Goal: Task Accomplishment & Management: Use online tool/utility

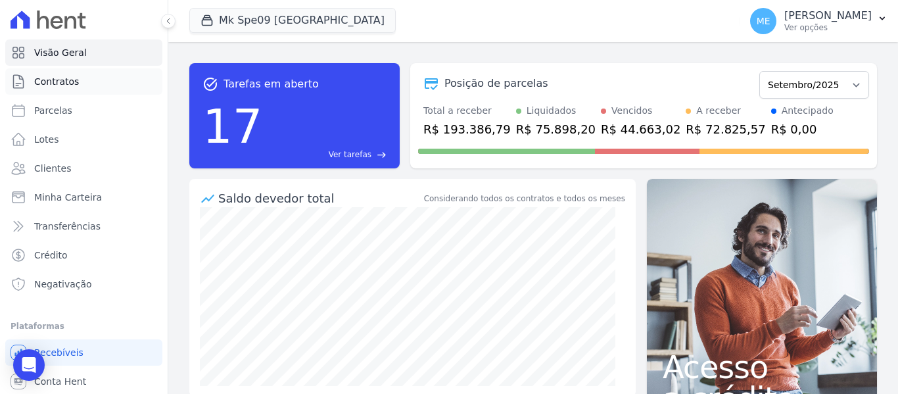
click at [41, 80] on span "Contratos" at bounding box center [56, 81] width 45 height 13
click at [251, 18] on button "Mk Spe09 Casa Verde" at bounding box center [292, 20] width 206 height 25
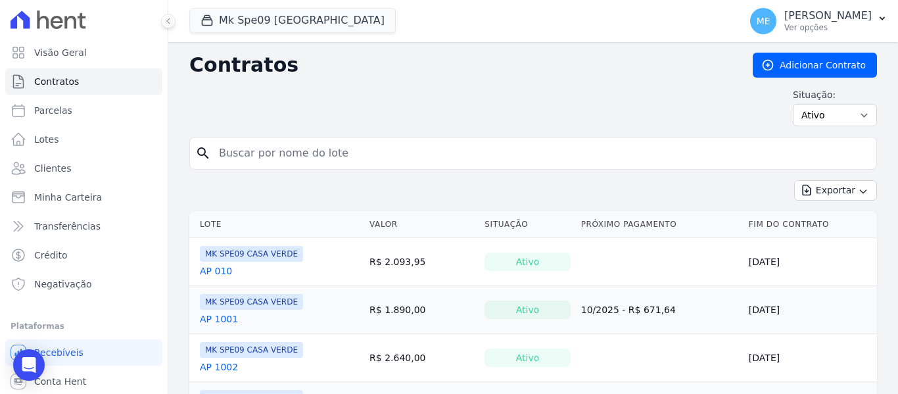
click at [213, 194] on div "Exportar Exportar PDF Exportar CSV Exportar Fichas" at bounding box center [533, 195] width 688 height 31
click at [294, 19] on button "Mk Spe09 Casa Verde" at bounding box center [292, 20] width 206 height 25
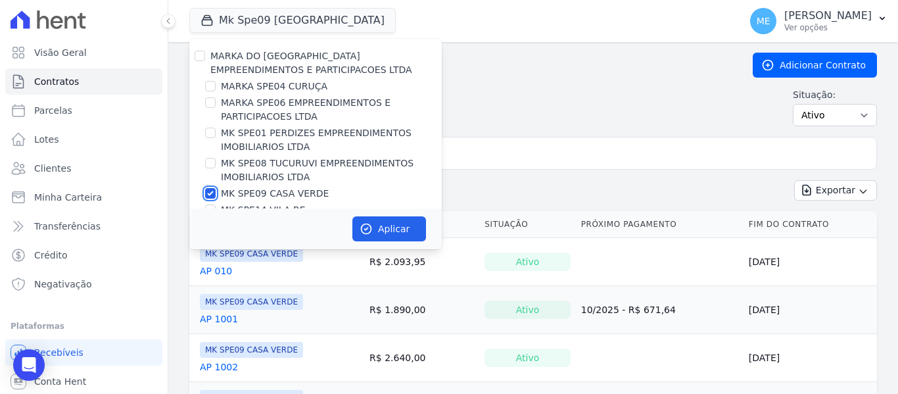
click at [210, 192] on input "MK SPE09 CASA VERDE" at bounding box center [210, 193] width 11 height 11
checkbox input "false"
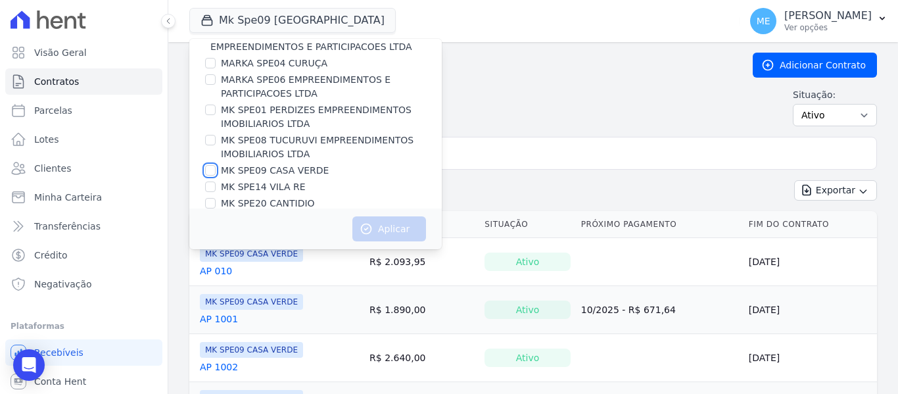
scroll to position [36, 0]
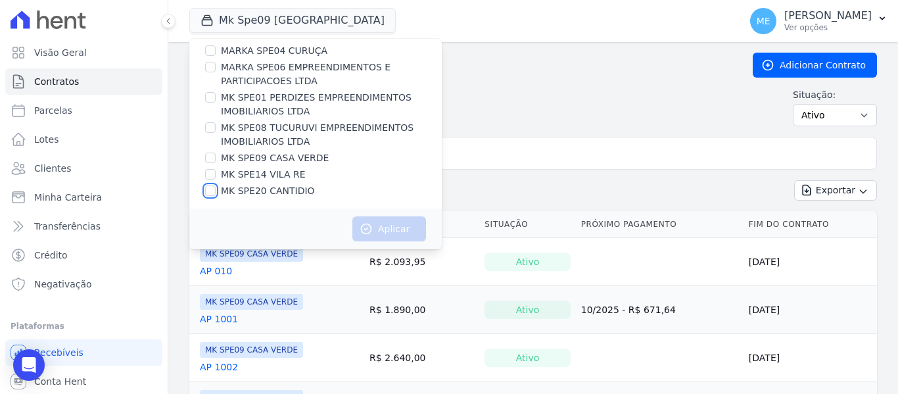
click at [212, 189] on input "MK SPE20 CANTIDIO" at bounding box center [210, 190] width 11 height 11
checkbox input "true"
click at [408, 228] on button "Aplicar" at bounding box center [389, 228] width 74 height 25
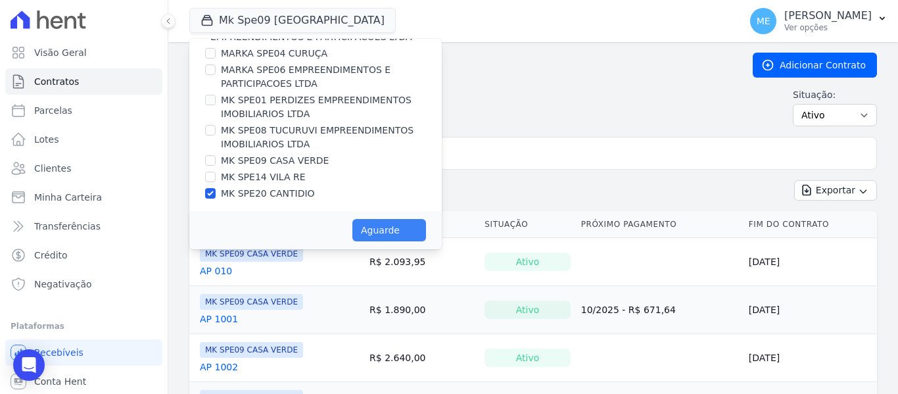
scroll to position [33, 0]
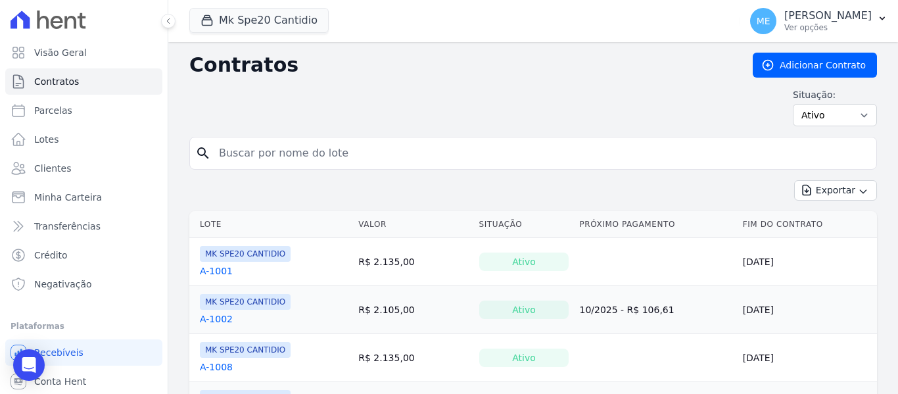
click at [357, 144] on input "search" at bounding box center [541, 153] width 660 height 26
type input "1705"
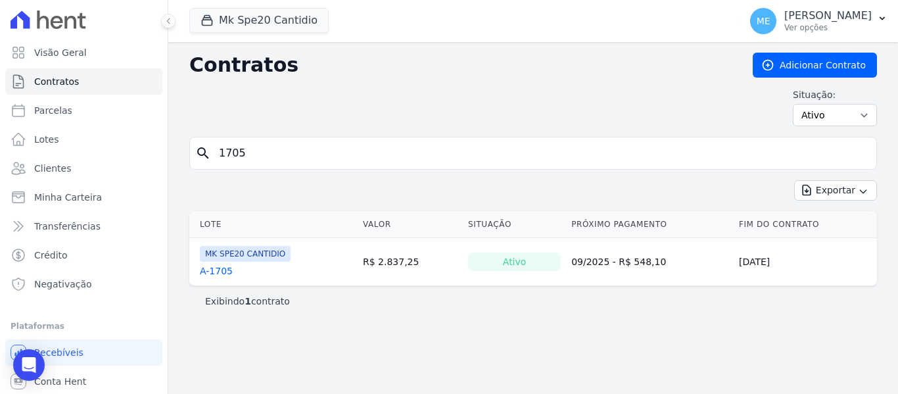
click at [222, 269] on link "A-1705" at bounding box center [216, 270] width 33 height 13
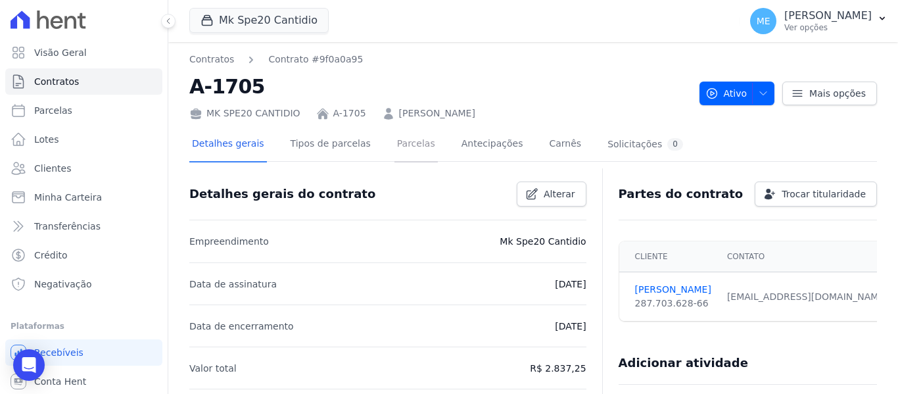
click at [413, 143] on link "Parcelas" at bounding box center [416, 145] width 43 height 35
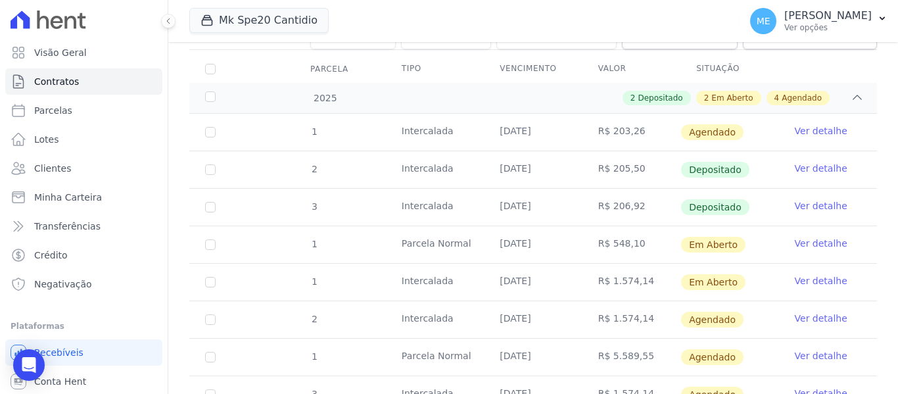
scroll to position [197, 0]
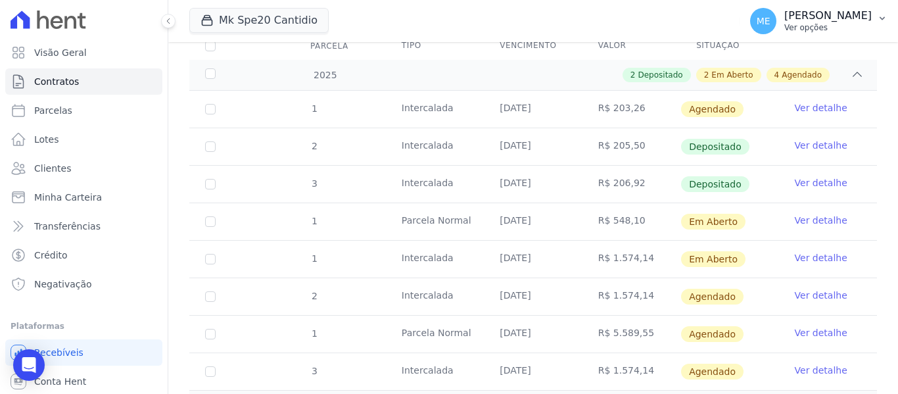
click at [883, 18] on icon "button" at bounding box center [882, 18] width 11 height 11
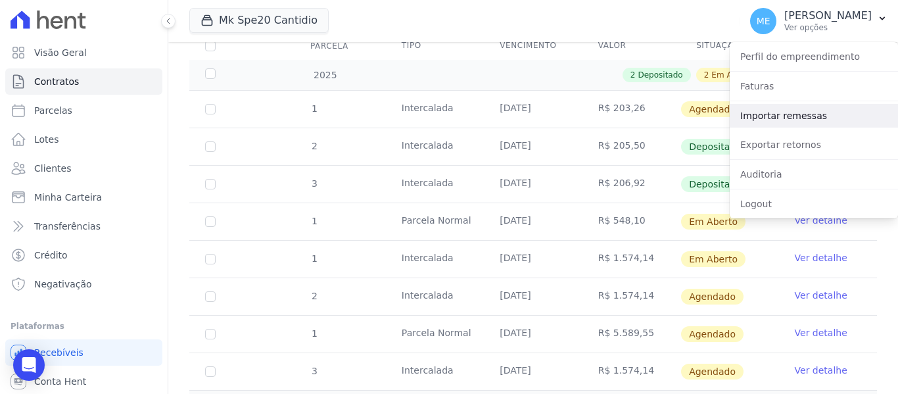
click at [799, 112] on link "Importar remessas" at bounding box center [814, 116] width 168 height 24
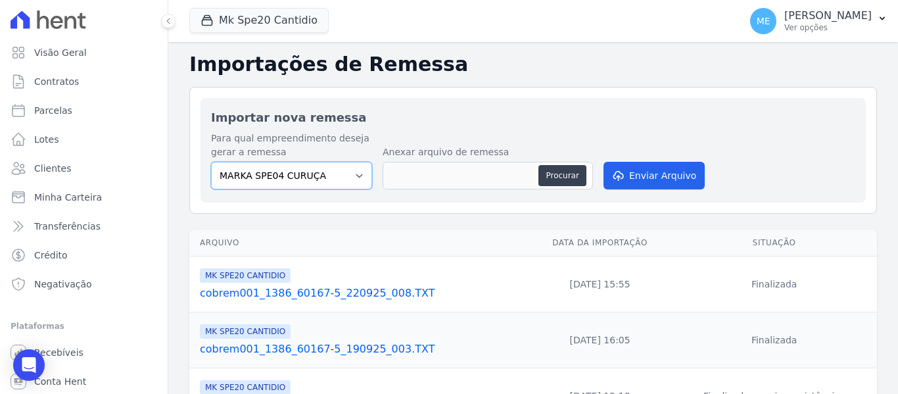
click at [357, 178] on select "MARKA SPE04 CURUÇA MARKA SPE06 EMPREENDIMENTOS E PARTICIPACOES LTDA MK SPE01 PE…" at bounding box center [291, 176] width 161 height 28
select select "c3468c08-4eb0-41a5-9d3d-6eb0d26d8926"
click at [211, 162] on select "MARKA SPE04 CURUÇA MARKA SPE06 EMPREENDIMENTOS E PARTICIPACOES LTDA MK SPE01 PE…" at bounding box center [291, 176] width 161 height 28
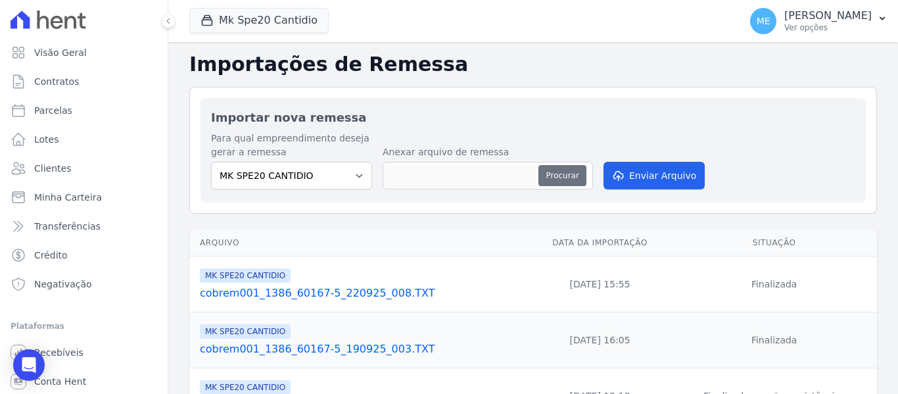
click at [573, 176] on button "Procurar" at bounding box center [562, 175] width 47 height 21
type input "cobrem001_1386_60167-5_250925_001.TXT"
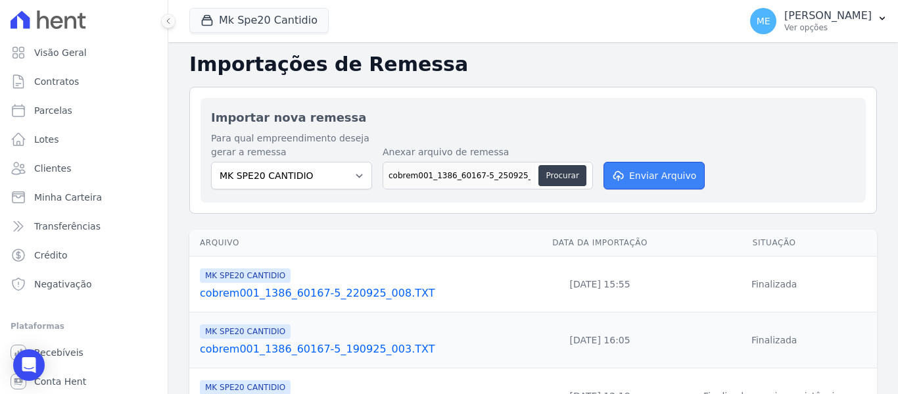
click at [654, 177] on button "Enviar Arquivo" at bounding box center [654, 176] width 101 height 28
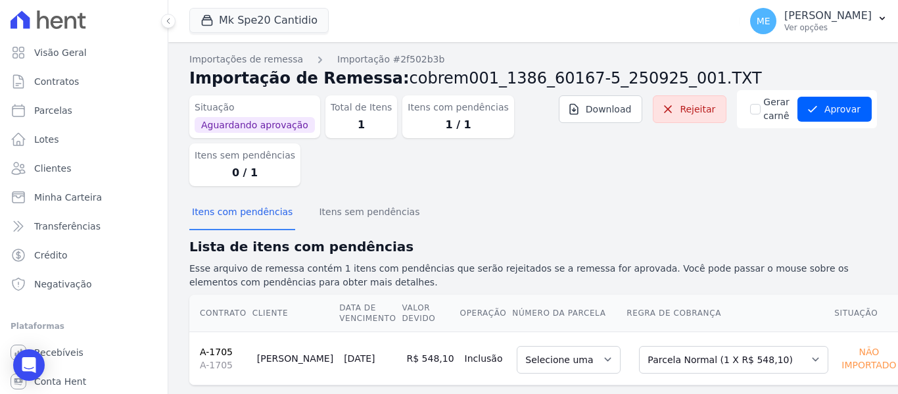
scroll to position [24, 0]
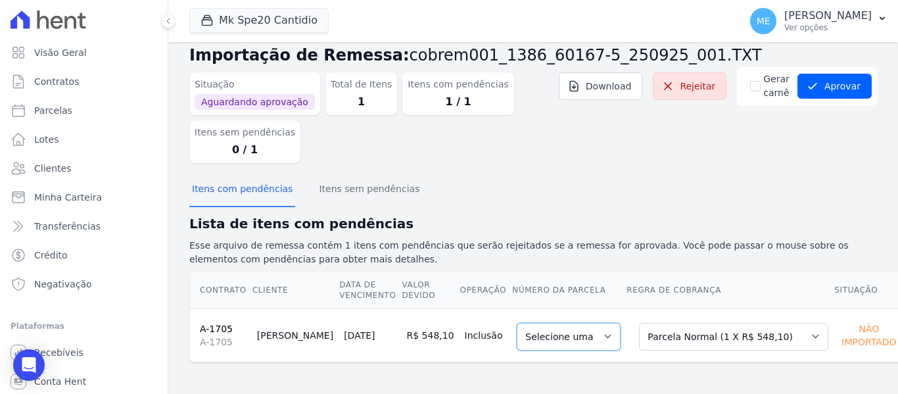
click at [583, 332] on select "Selecione uma" at bounding box center [569, 337] width 104 height 28
click at [583, 331] on select "Selecione uma" at bounding box center [569, 337] width 104 height 28
click at [583, 332] on select "Selecione uma" at bounding box center [569, 337] width 104 height 28
click at [692, 239] on p "Esse arquivo de remessa contém 1 itens com pendências que serão rejeitados se a…" at bounding box center [533, 253] width 688 height 28
click at [833, 88] on button "Aprovar" at bounding box center [835, 86] width 74 height 25
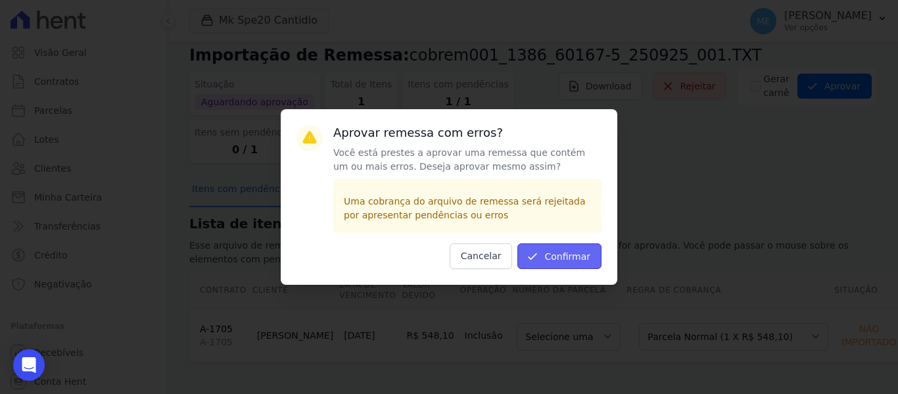
click at [556, 258] on button "Confirmar" at bounding box center [560, 256] width 84 height 26
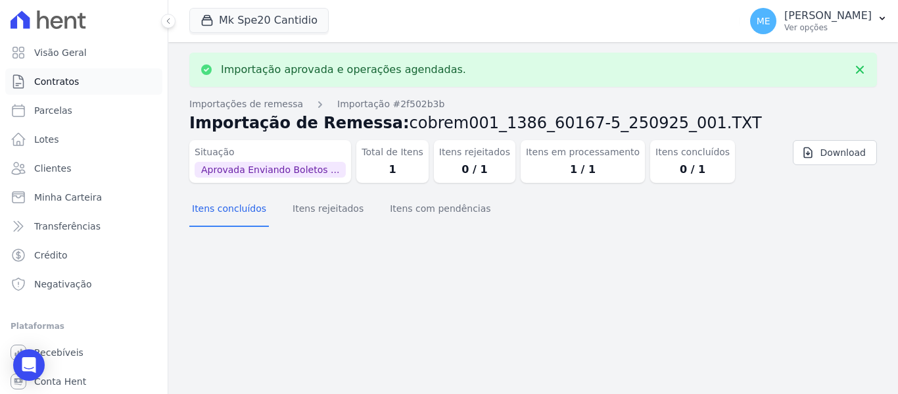
click at [52, 84] on span "Contratos" at bounding box center [56, 81] width 45 height 13
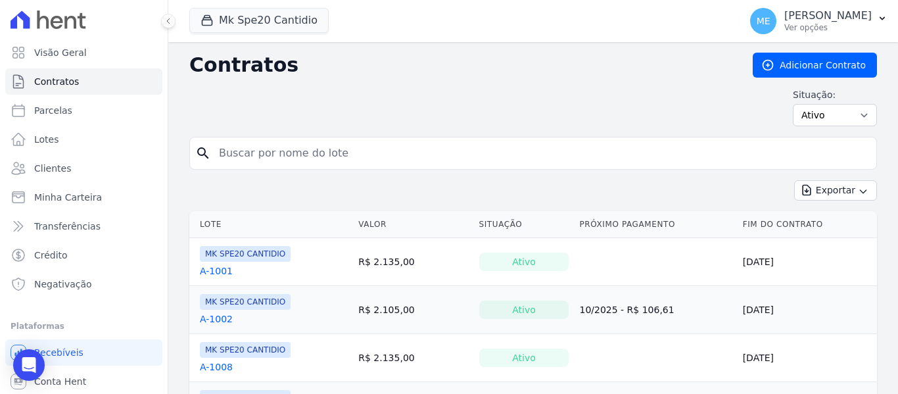
click at [337, 149] on input "search" at bounding box center [541, 153] width 660 height 26
click at [397, 152] on input "search" at bounding box center [541, 153] width 660 height 26
type input "1705"
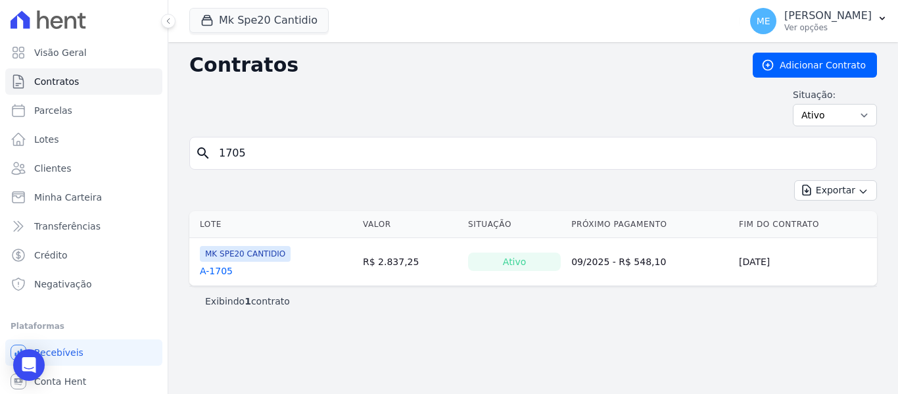
click at [218, 274] on link "A-1705" at bounding box center [216, 270] width 33 height 13
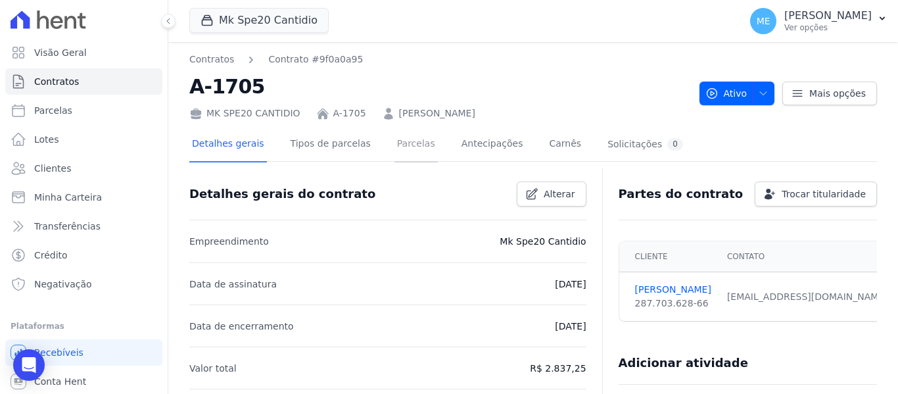
click at [408, 149] on link "Parcelas" at bounding box center [416, 145] width 43 height 35
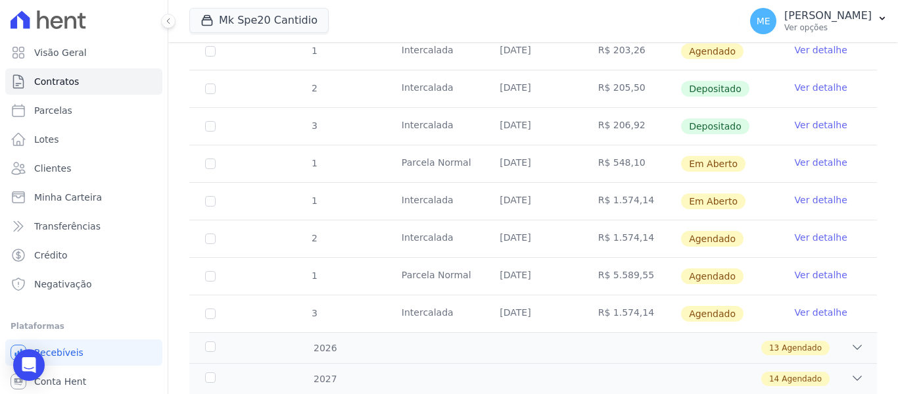
scroll to position [263, 0]
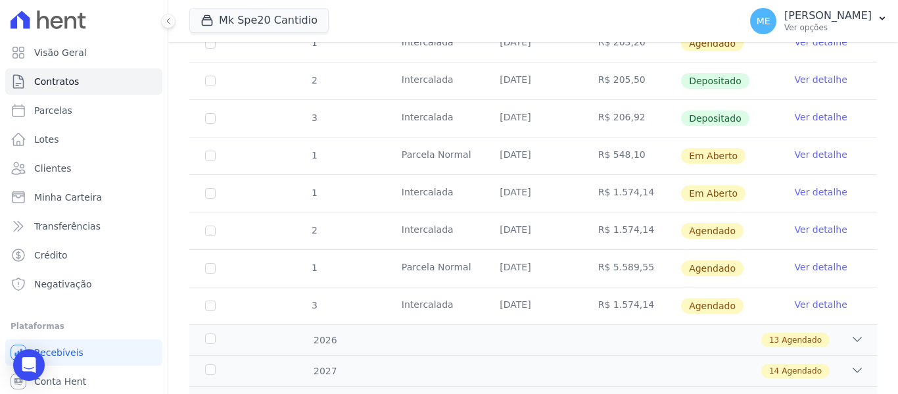
click at [799, 148] on link "Ver detalhe" at bounding box center [821, 154] width 53 height 13
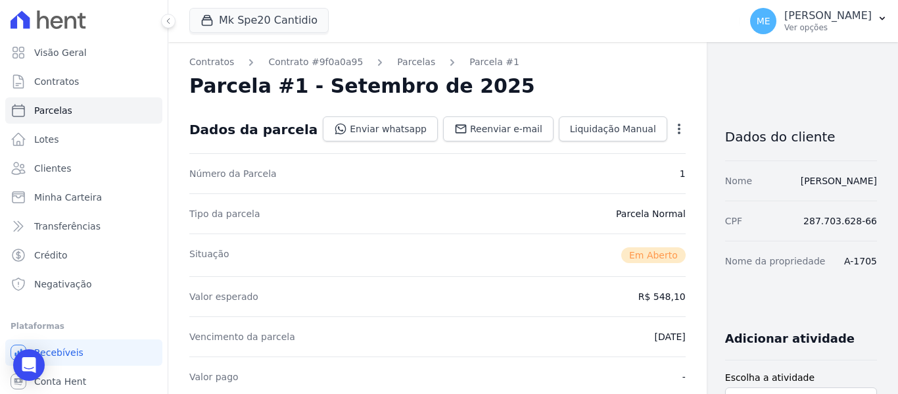
scroll to position [395, 0]
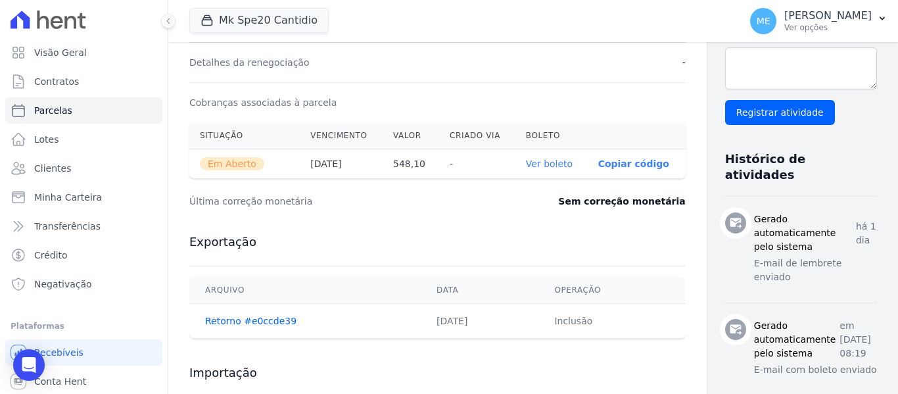
click at [526, 164] on link "Ver boleto" at bounding box center [549, 163] width 47 height 11
click at [66, 84] on span "Contratos" at bounding box center [56, 81] width 45 height 13
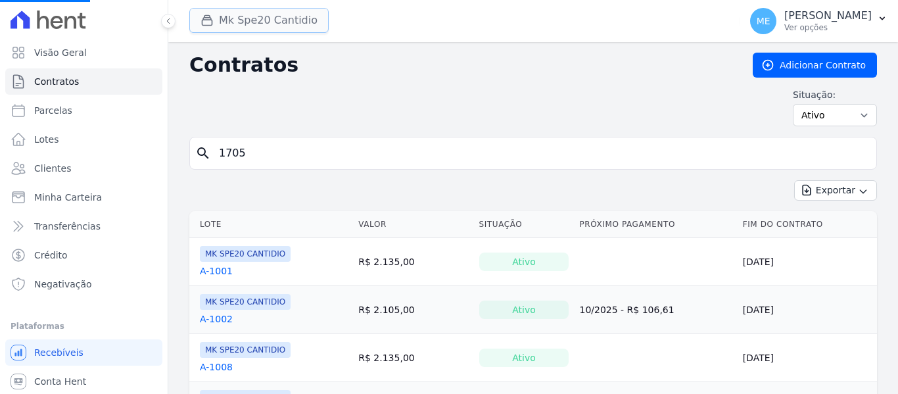
click at [225, 24] on button "Mk Spe20 Cantidio" at bounding box center [258, 20] width 139 height 25
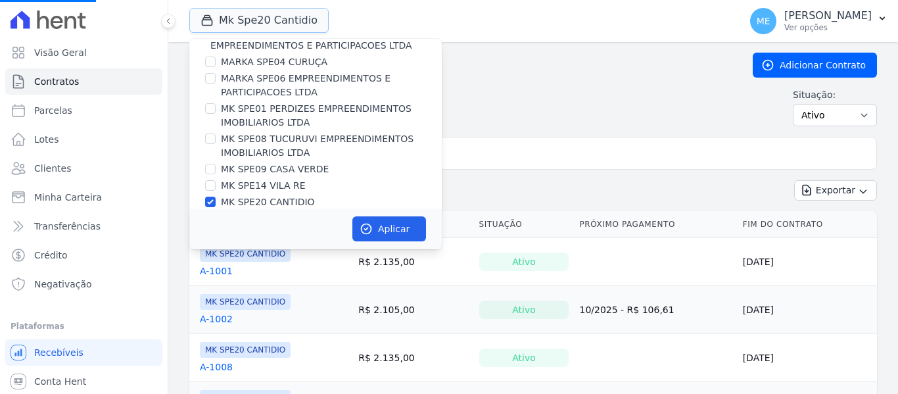
scroll to position [36, 0]
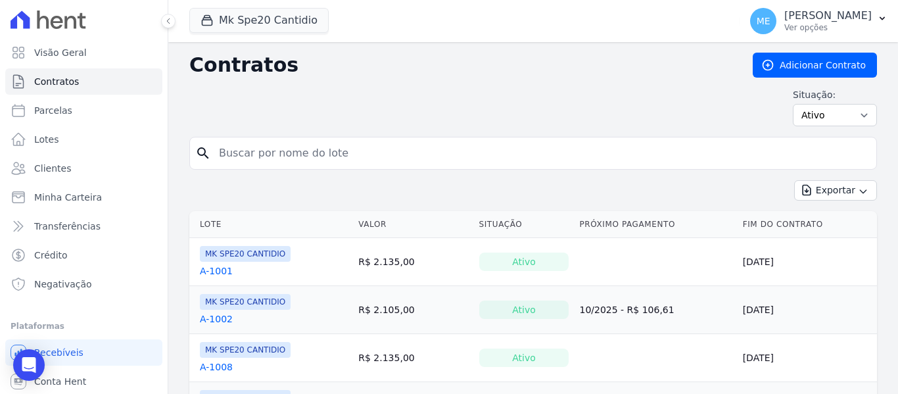
click at [206, 194] on div "Exportar Exportar PDF Exportar CSV Exportar Fichas" at bounding box center [533, 195] width 688 height 31
click at [272, 17] on button "Mk Spe20 Cantidio" at bounding box center [258, 20] width 139 height 25
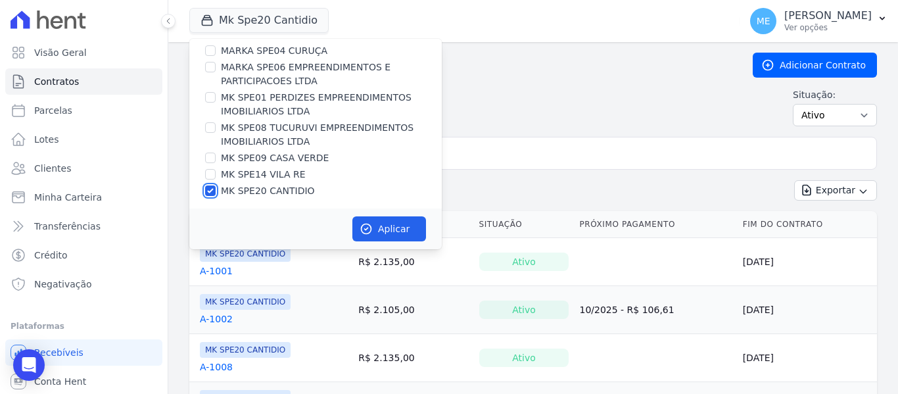
click at [211, 189] on input "MK SPE20 CANTIDIO" at bounding box center [210, 190] width 11 height 11
checkbox input "false"
click at [212, 177] on input "MK SPE14 VILA RE" at bounding box center [210, 174] width 11 height 11
checkbox input "true"
click at [384, 232] on button "Aplicar" at bounding box center [389, 228] width 74 height 25
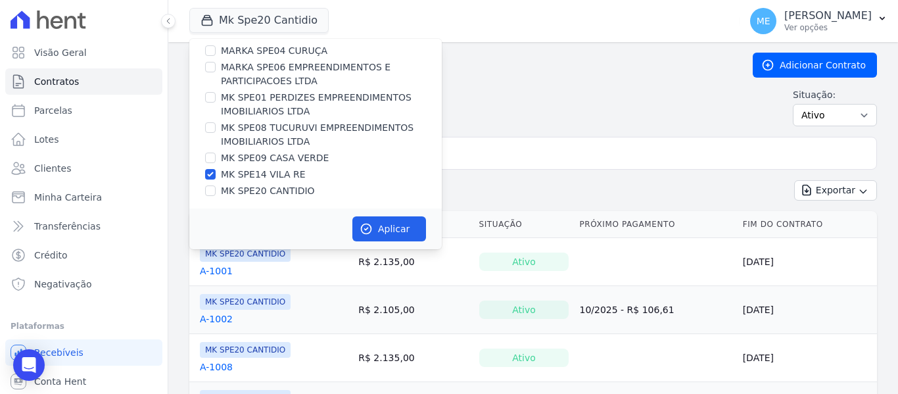
scroll to position [33, 0]
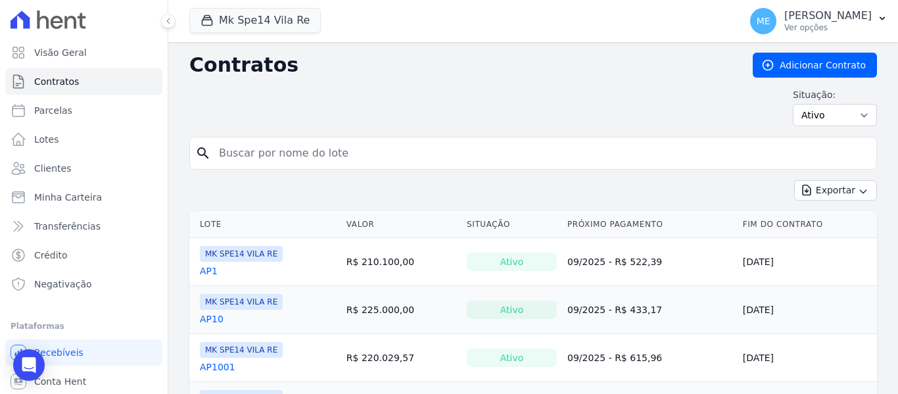
click at [435, 155] on input "search" at bounding box center [541, 153] width 660 height 26
type input "2003"
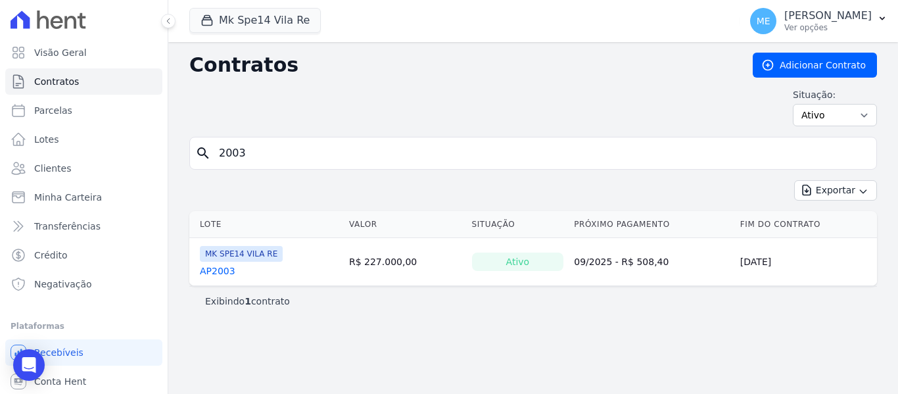
click at [218, 275] on link "AP2003" at bounding box center [218, 270] width 36 height 13
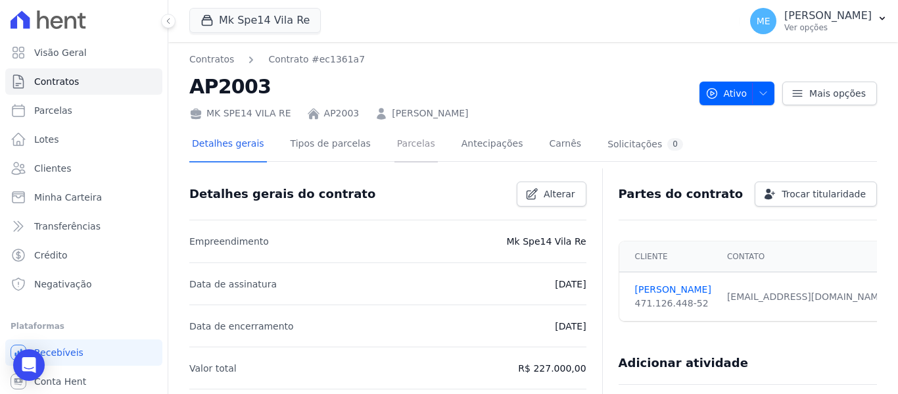
click at [395, 144] on link "Parcelas" at bounding box center [416, 145] width 43 height 35
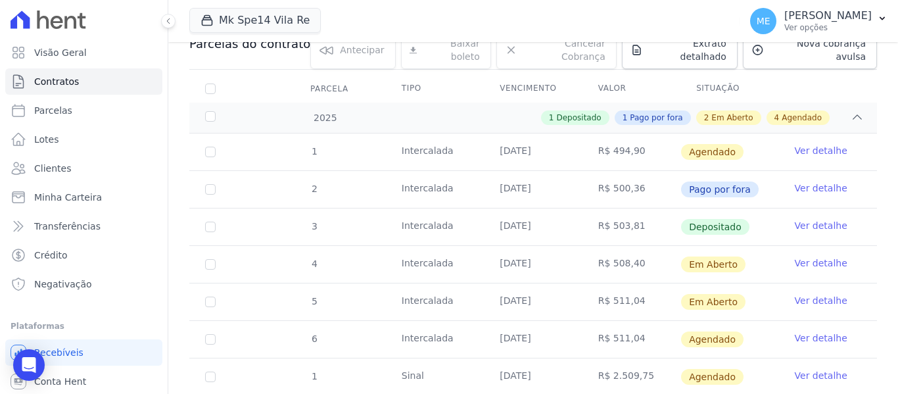
scroll to position [132, 0]
